Goal: Task Accomplishment & Management: Manage account settings

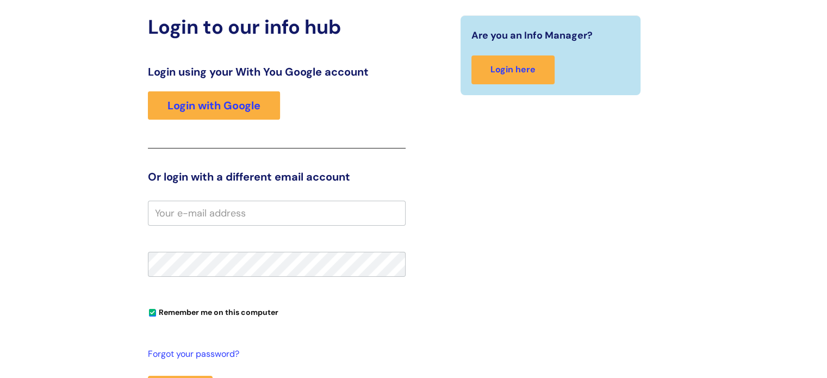
scroll to position [130, 0]
type input "[PERSON_NAME][EMAIL_ADDRESS][PERSON_NAME][DOMAIN_NAME]"
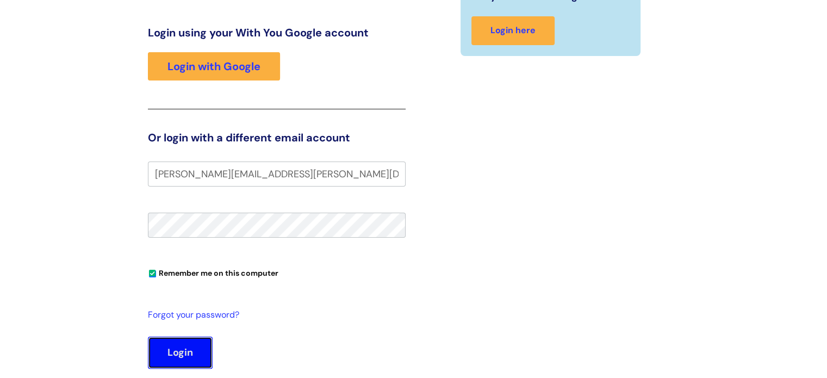
click at [170, 355] on button "Login" at bounding box center [180, 352] width 65 height 32
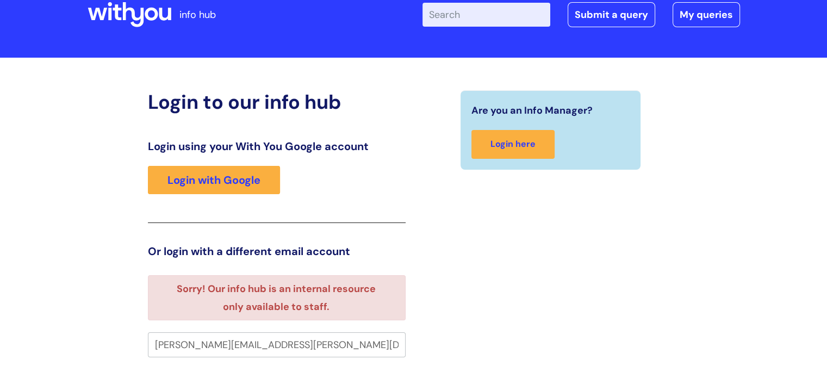
scroll to position [28, 0]
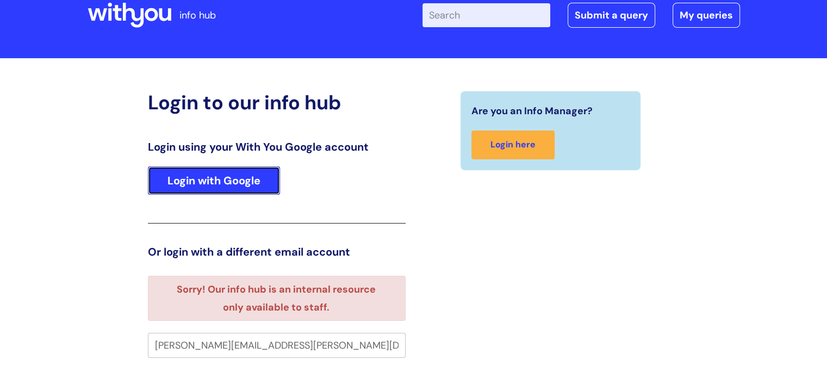
click at [233, 172] on link "Login with Google" at bounding box center [214, 180] width 132 height 28
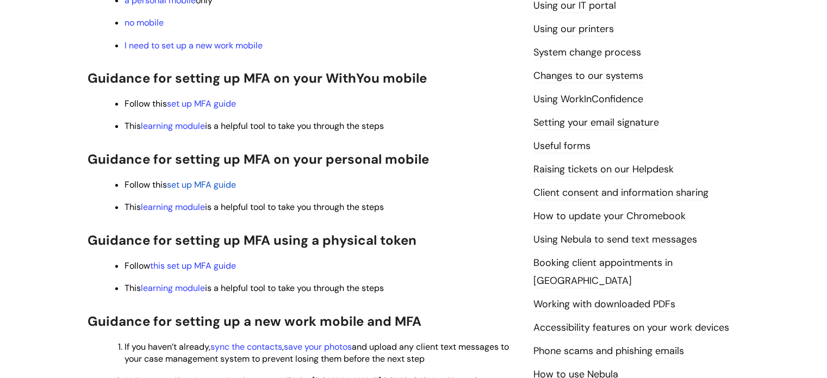
scroll to position [391, 0]
